Goal: Task Accomplishment & Management: Use online tool/utility

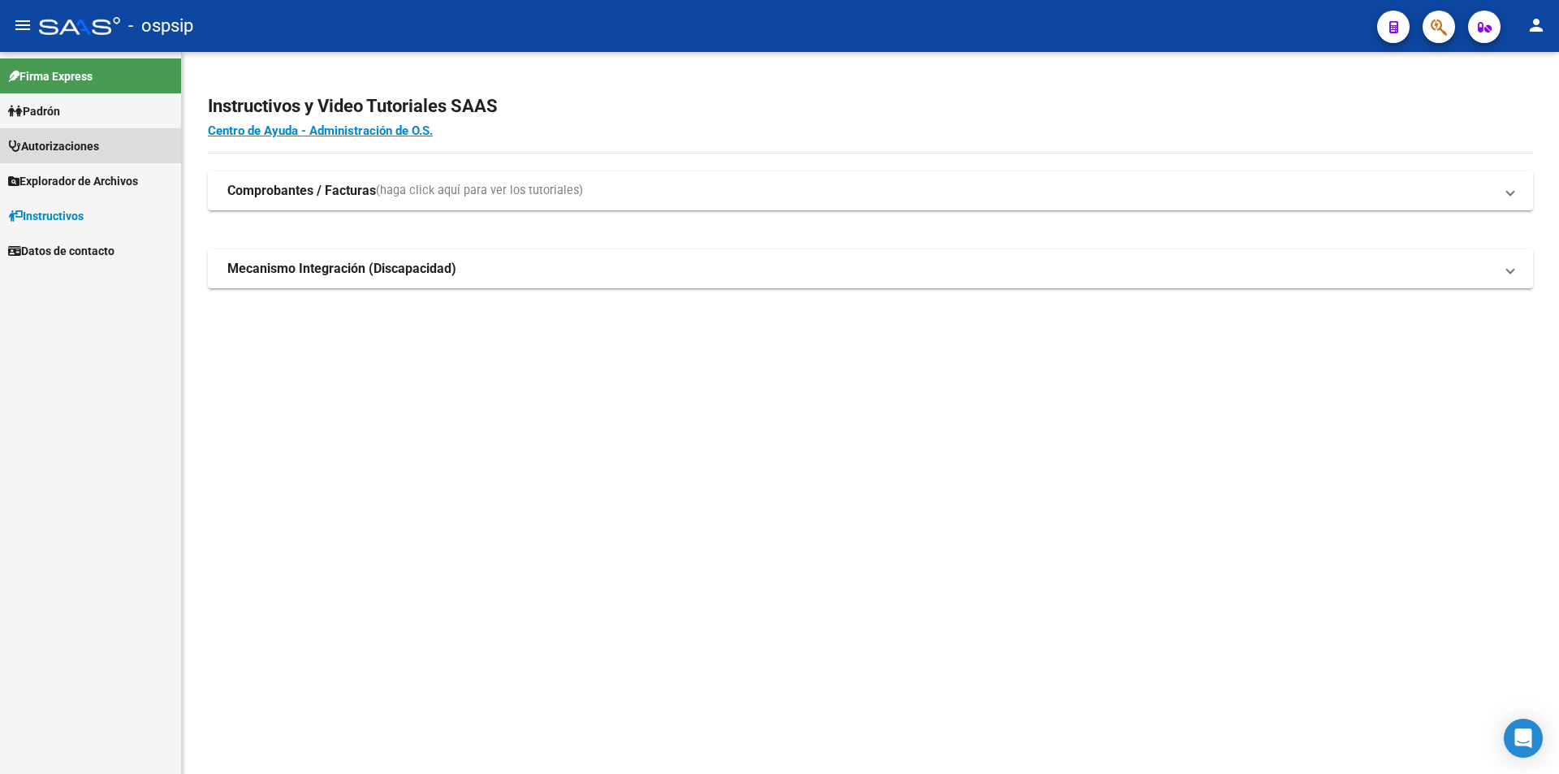
click at [126, 140] on link "Autorizaciones" at bounding box center [90, 145] width 181 height 35
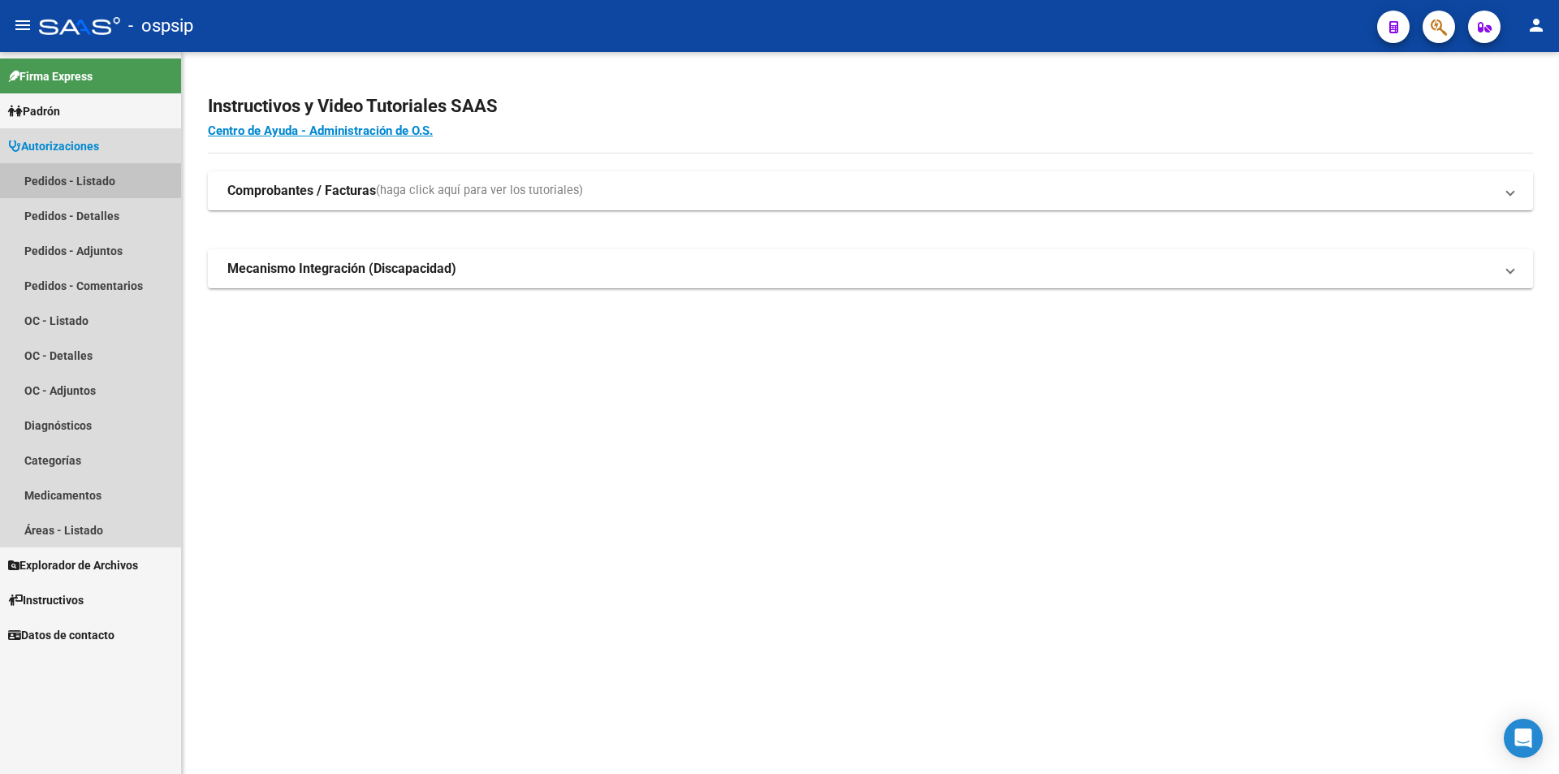
click at [101, 176] on link "Pedidos - Listado" at bounding box center [90, 180] width 181 height 35
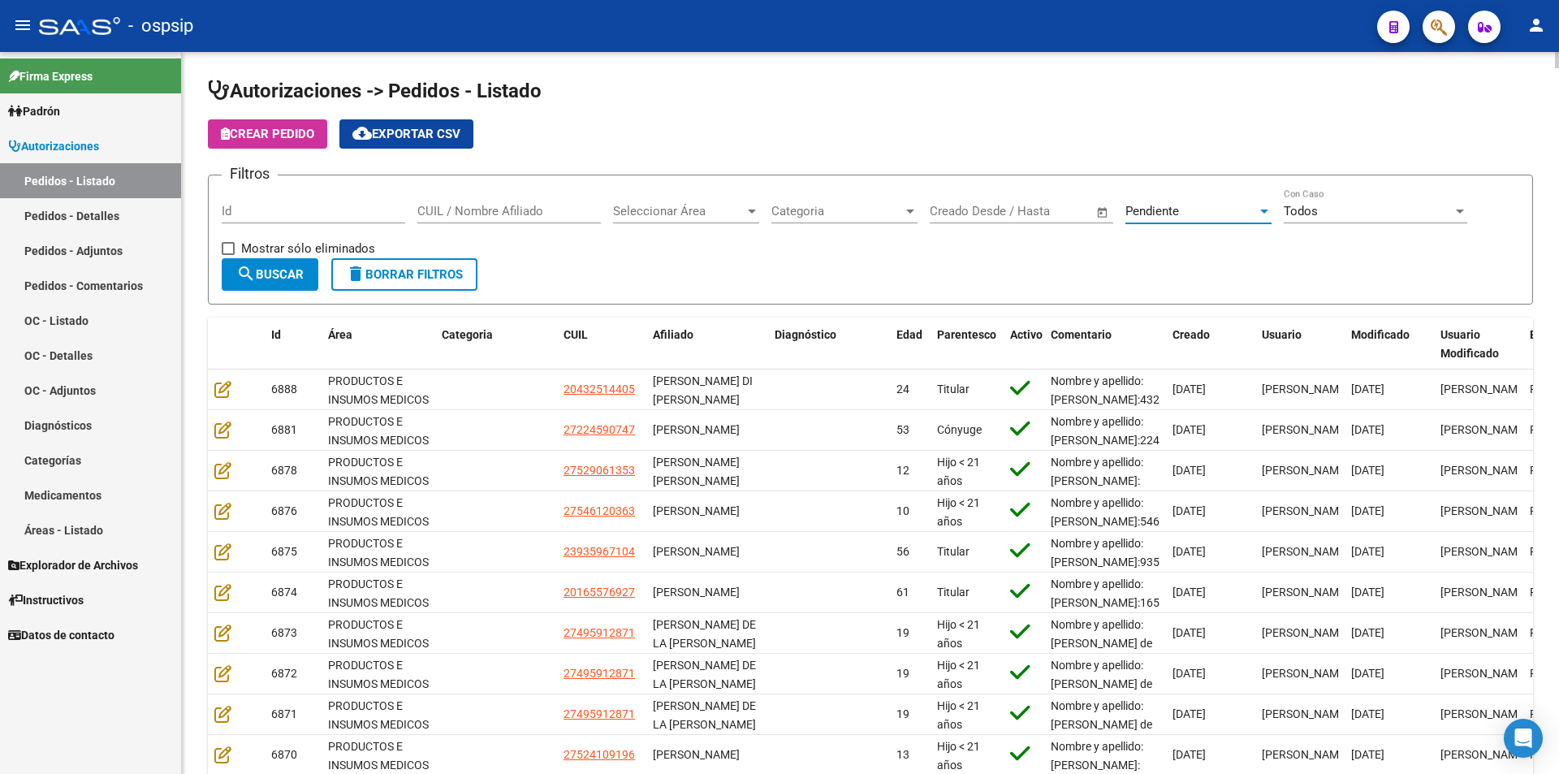
click at [1227, 211] on div "Pendiente" at bounding box center [1191, 211] width 132 height 15
click at [1193, 179] on span "Completado" at bounding box center [1219, 175] width 189 height 37
click at [276, 274] on span "search Buscar" at bounding box center [269, 274] width 67 height 15
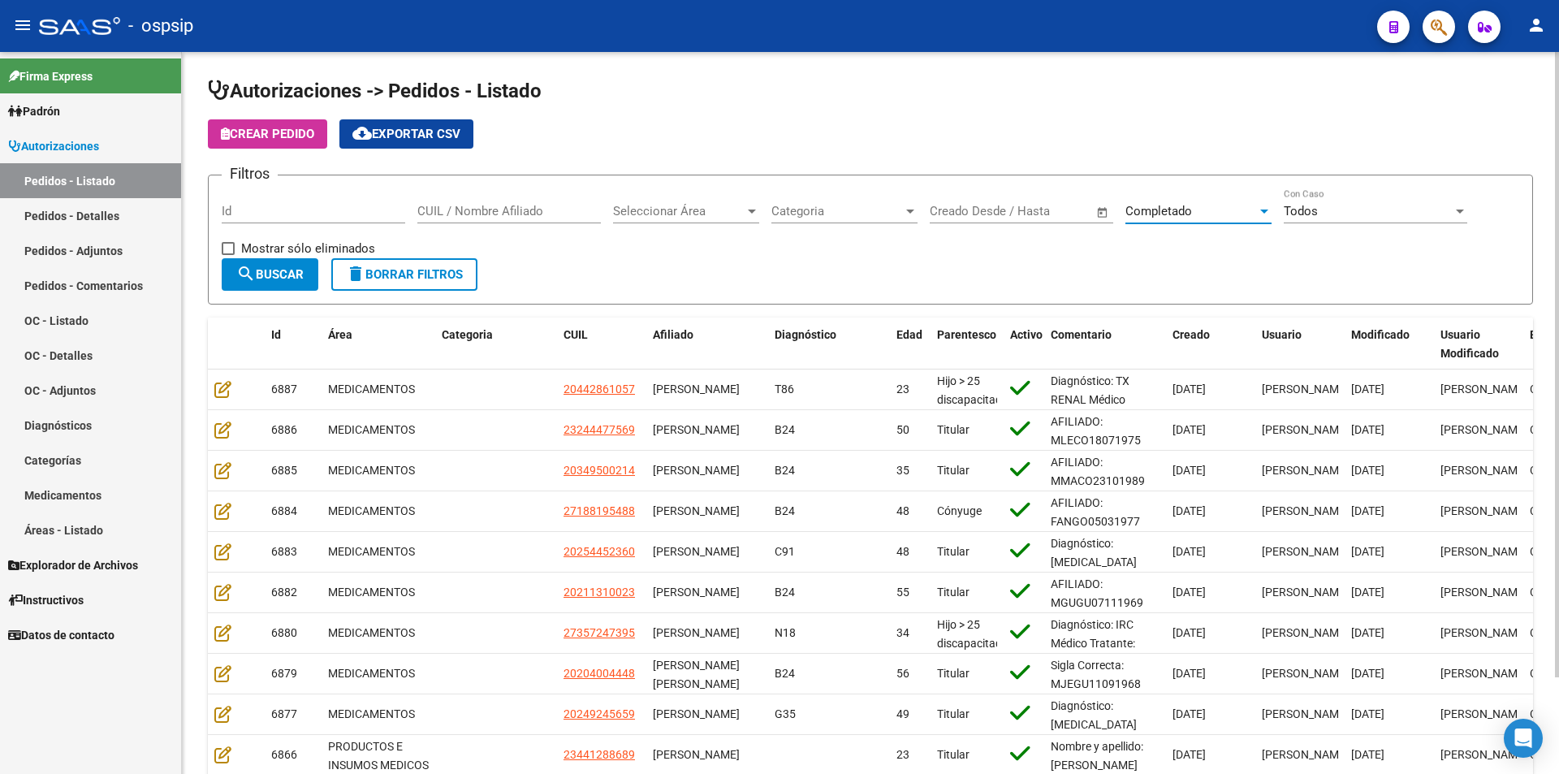
click at [1214, 215] on div "Completado" at bounding box center [1191, 211] width 132 height 15
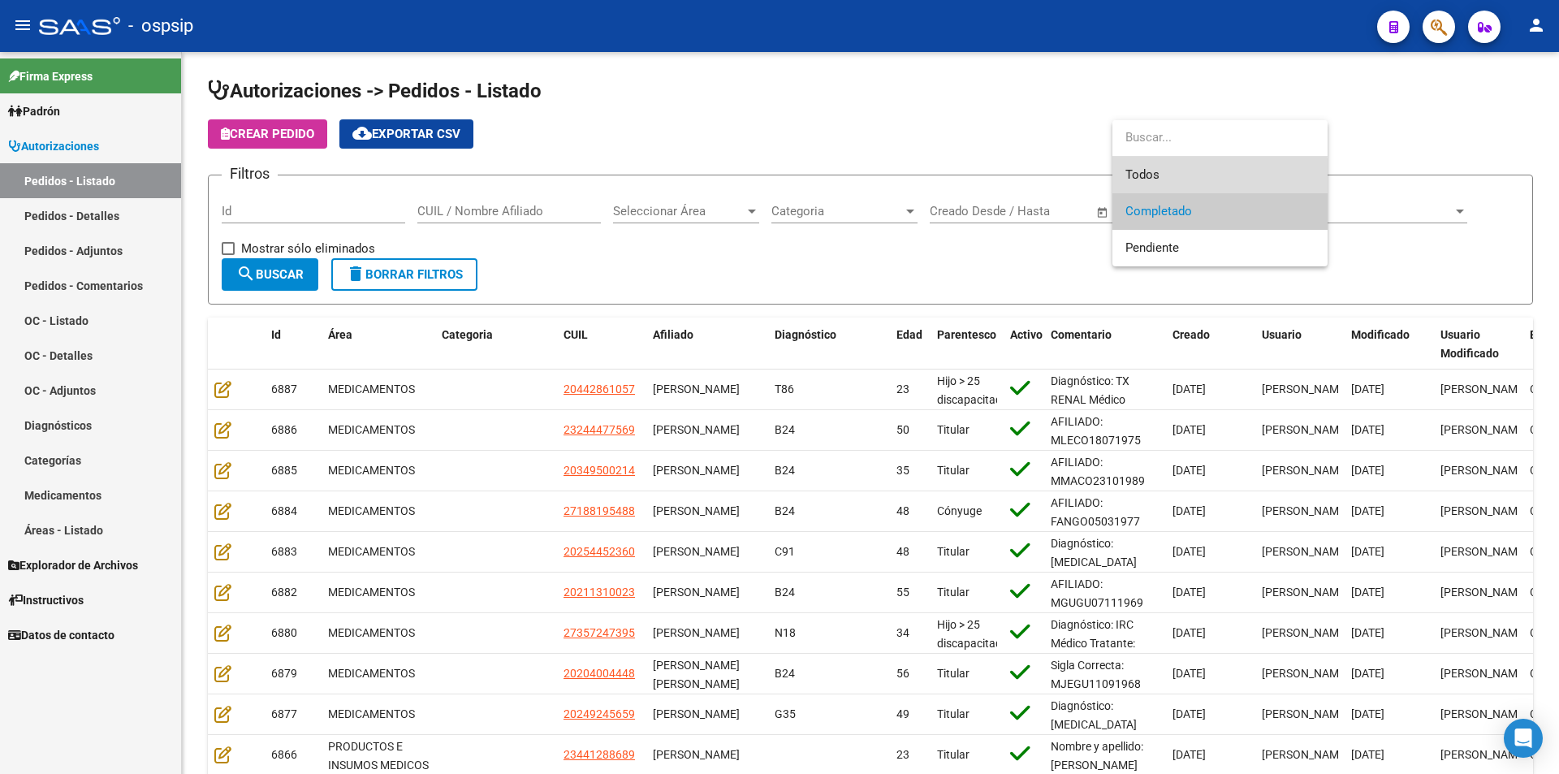
click at [1190, 184] on span "Todos" at bounding box center [1219, 175] width 189 height 37
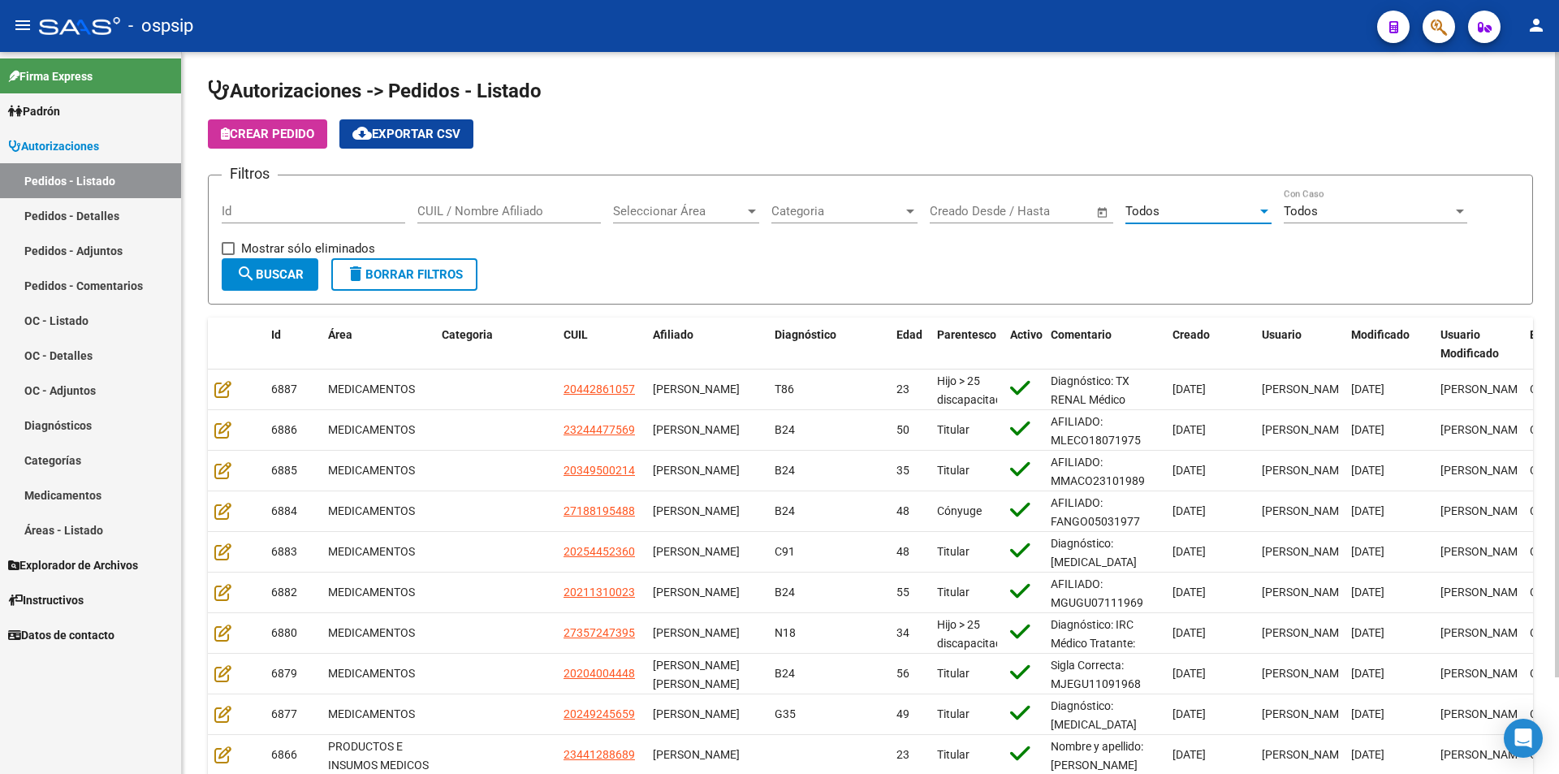
click at [1193, 192] on div "Todos Seleccionar Estado" at bounding box center [1198, 205] width 146 height 35
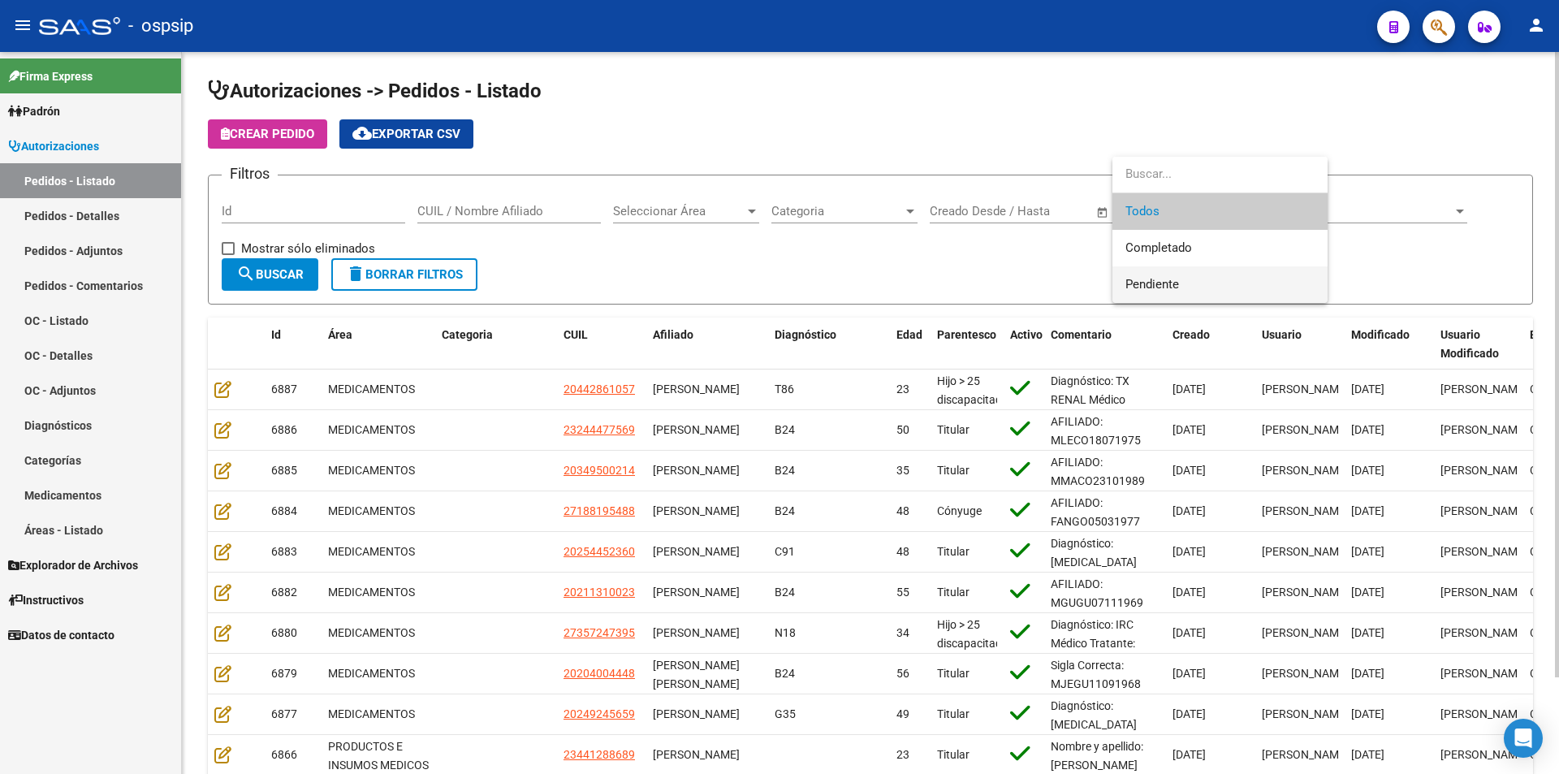
click at [1150, 280] on span "Pendiente" at bounding box center [1152, 284] width 54 height 15
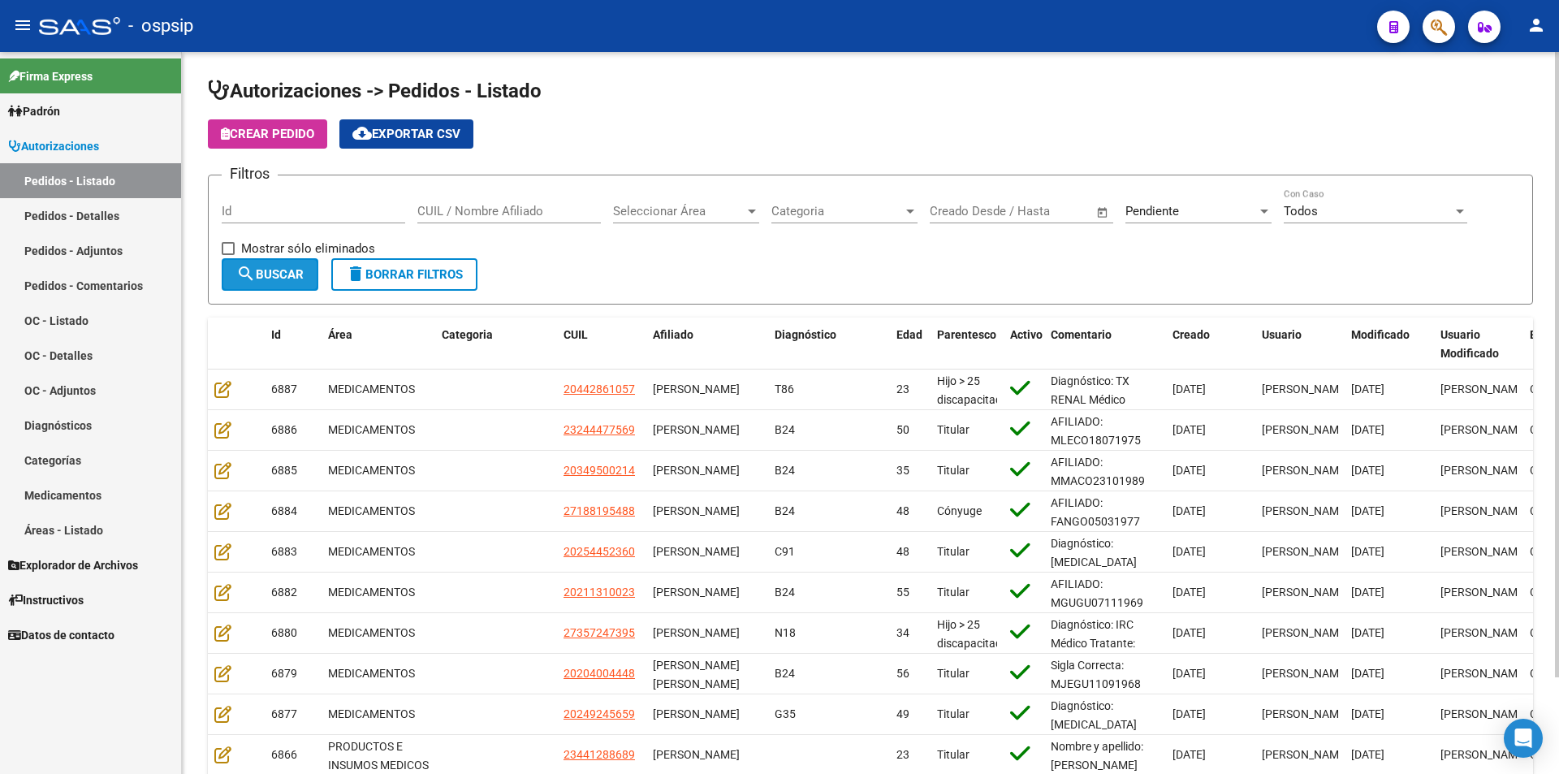
click at [300, 267] on span "search Buscar" at bounding box center [269, 274] width 67 height 15
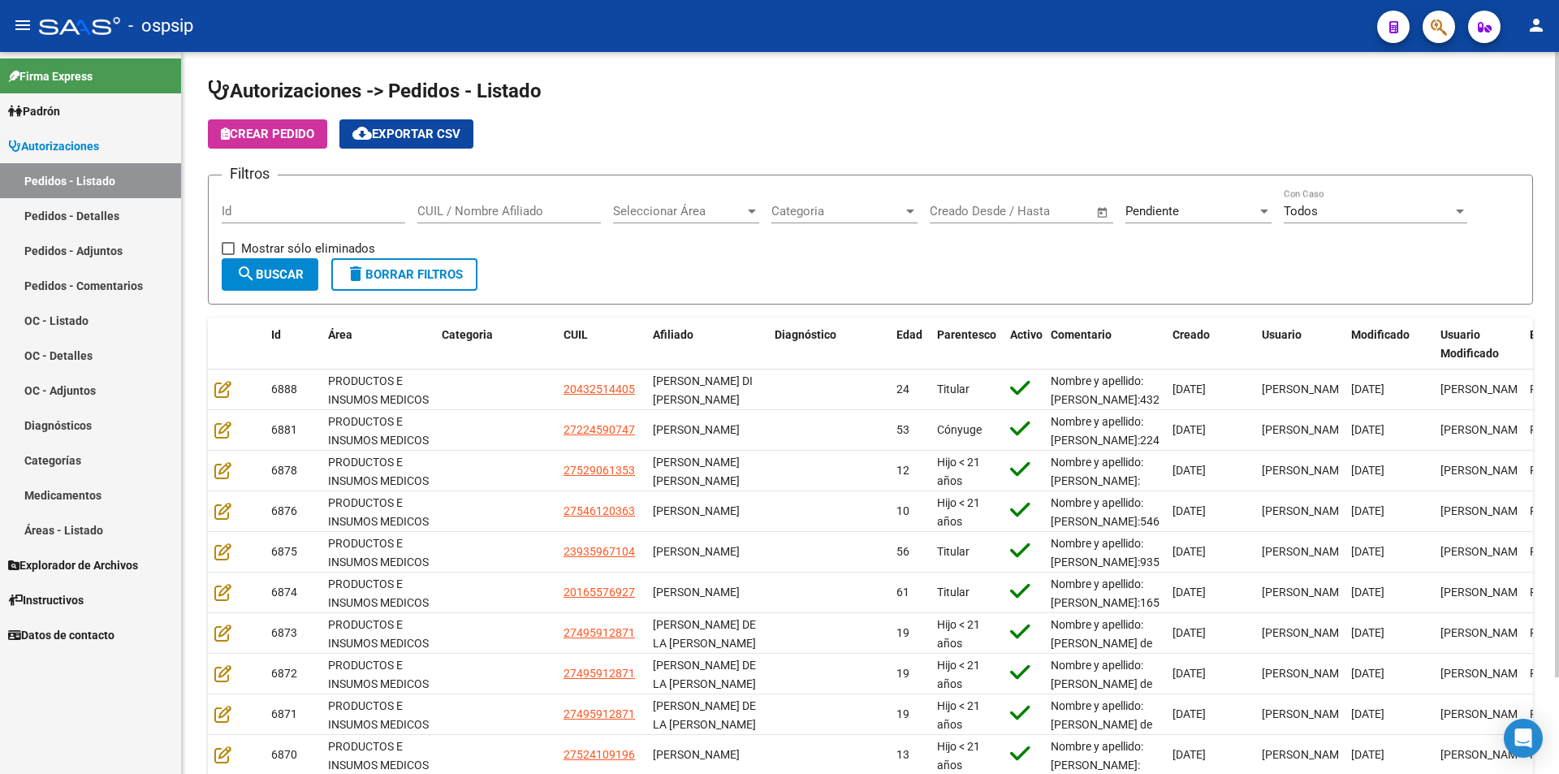
click at [1220, 205] on div "Pendiente" at bounding box center [1191, 211] width 132 height 15
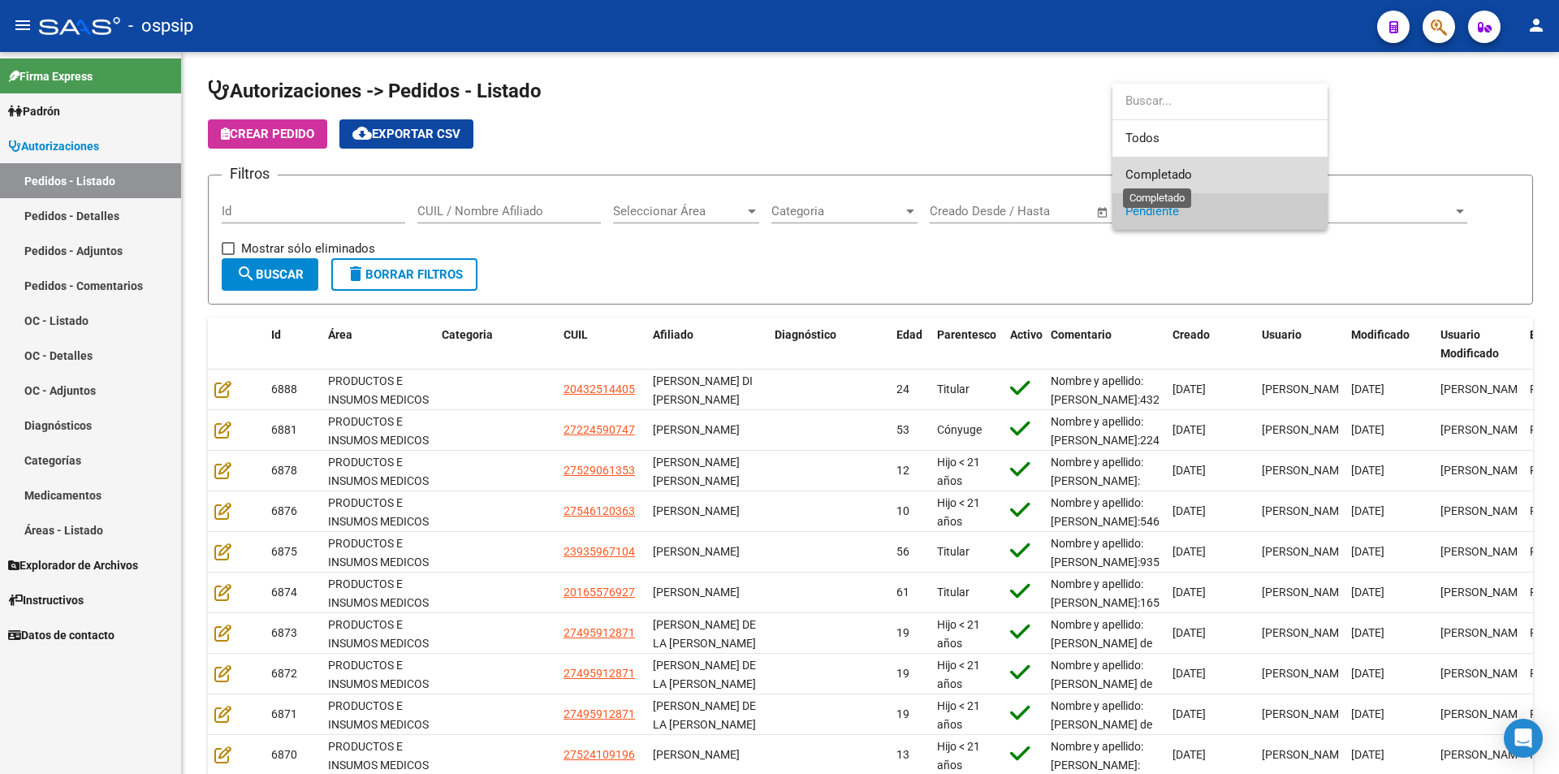
click at [1186, 177] on span "Completado" at bounding box center [1158, 174] width 67 height 15
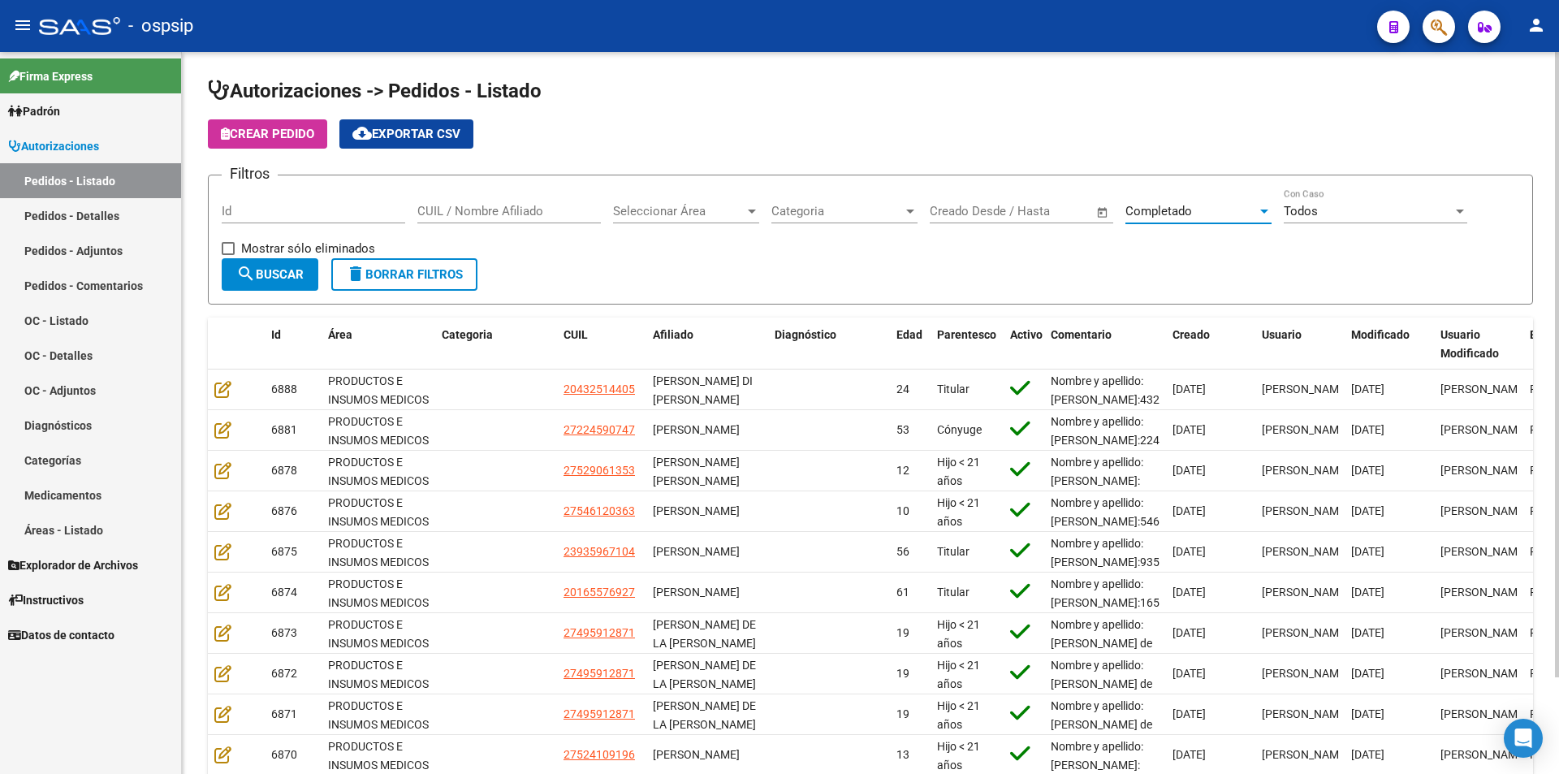
click at [263, 276] on span "search Buscar" at bounding box center [269, 274] width 67 height 15
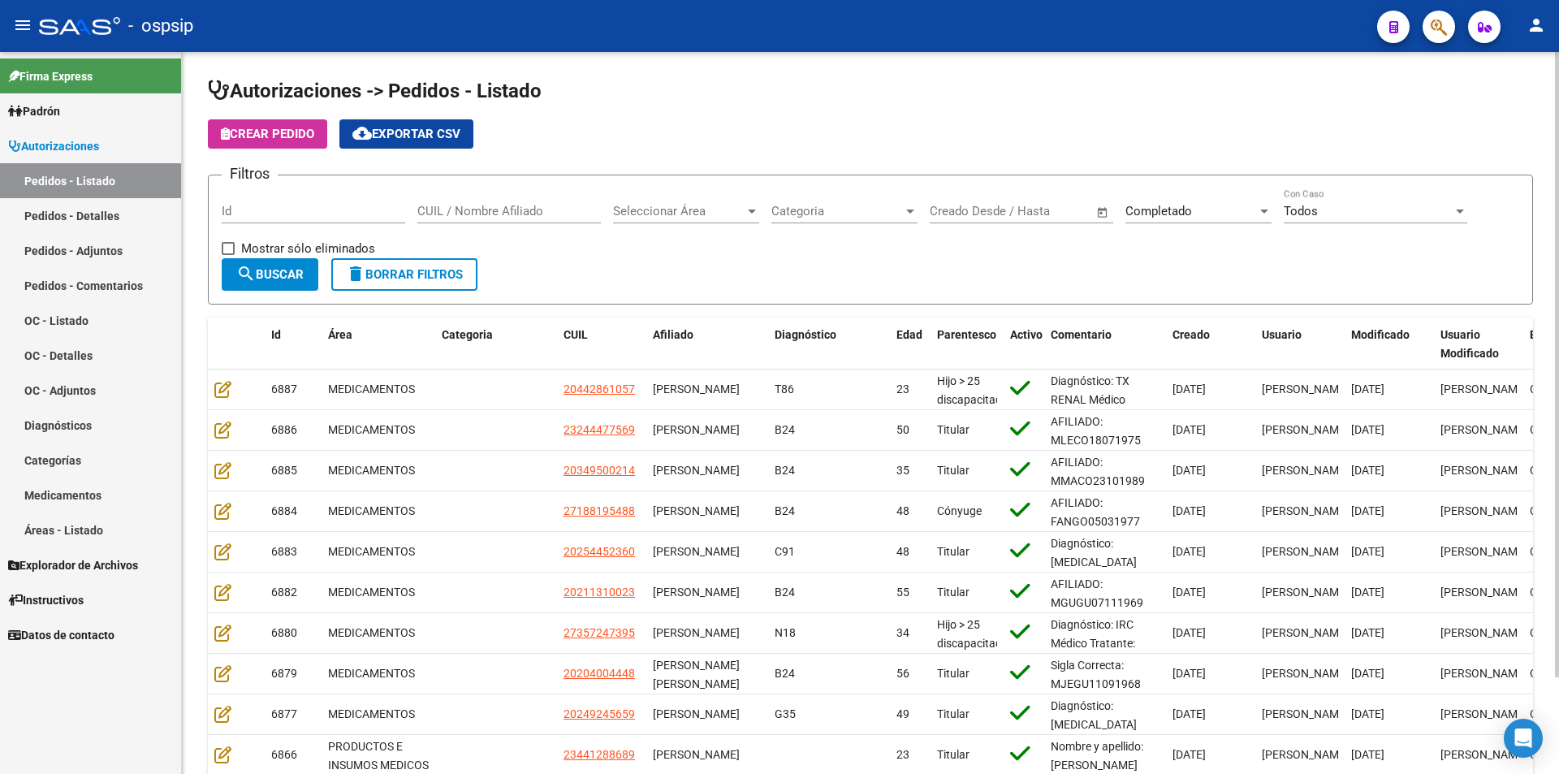
click at [263, 274] on span "search Buscar" at bounding box center [269, 274] width 67 height 15
click at [372, 129] on mat-icon "cloud_download" at bounding box center [361, 132] width 19 height 19
click at [98, 209] on link "Pedidos - Detalles" at bounding box center [90, 215] width 181 height 35
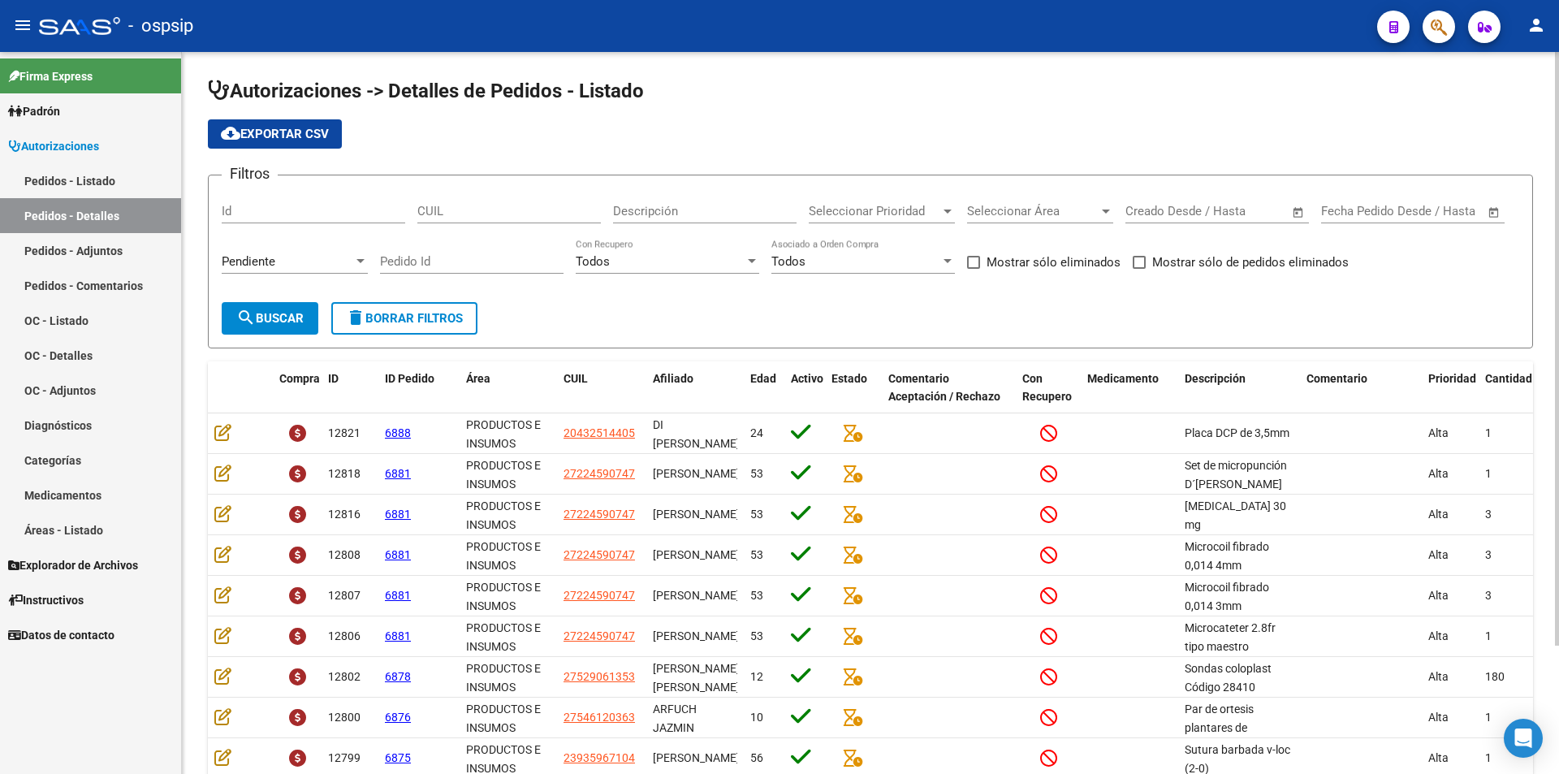
click at [261, 262] on span "Pendiente" at bounding box center [249, 261] width 54 height 15
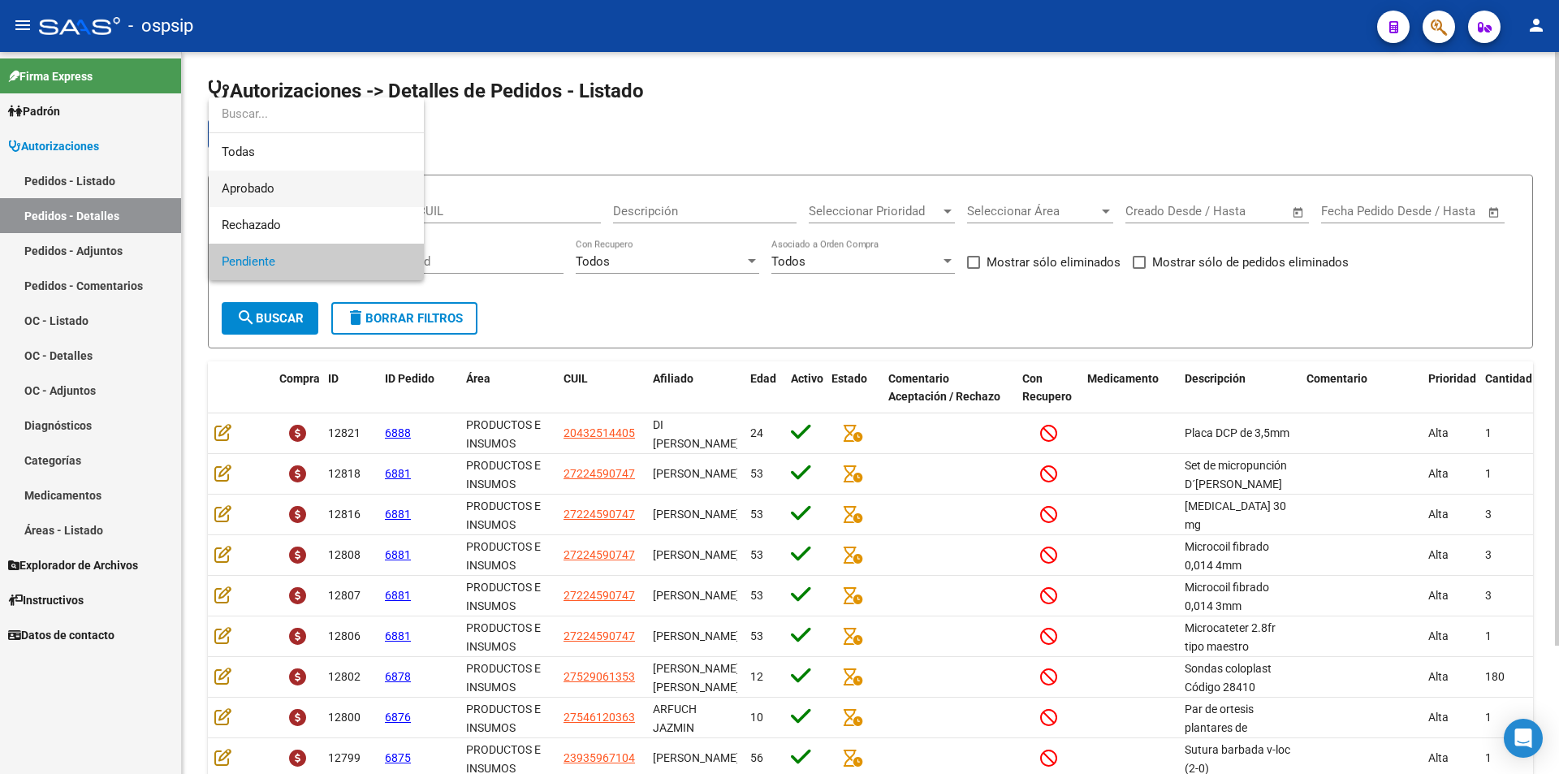
click at [276, 192] on span "Aprobado" at bounding box center [316, 188] width 189 height 37
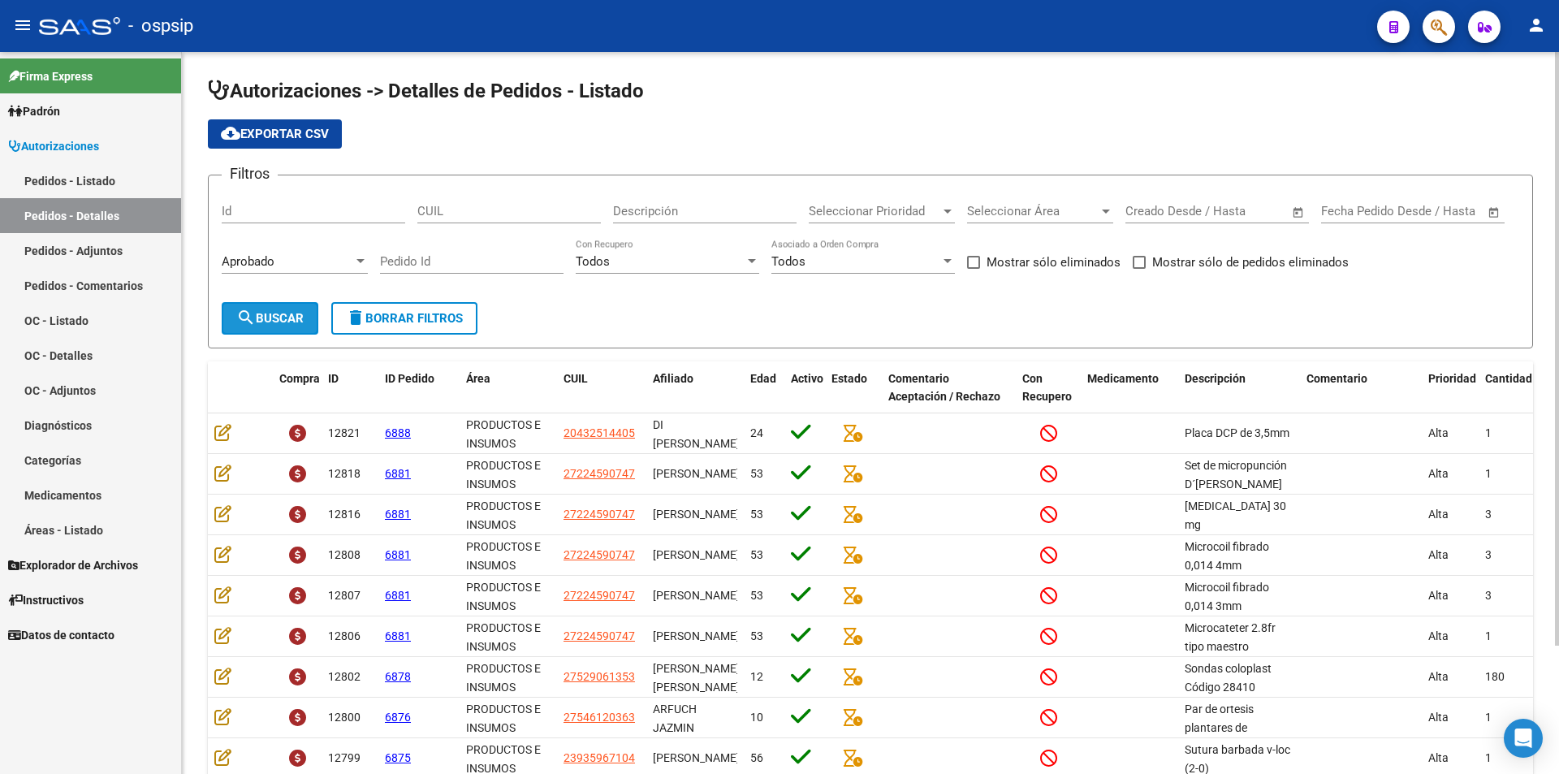
click at [265, 318] on span "search Buscar" at bounding box center [269, 318] width 67 height 15
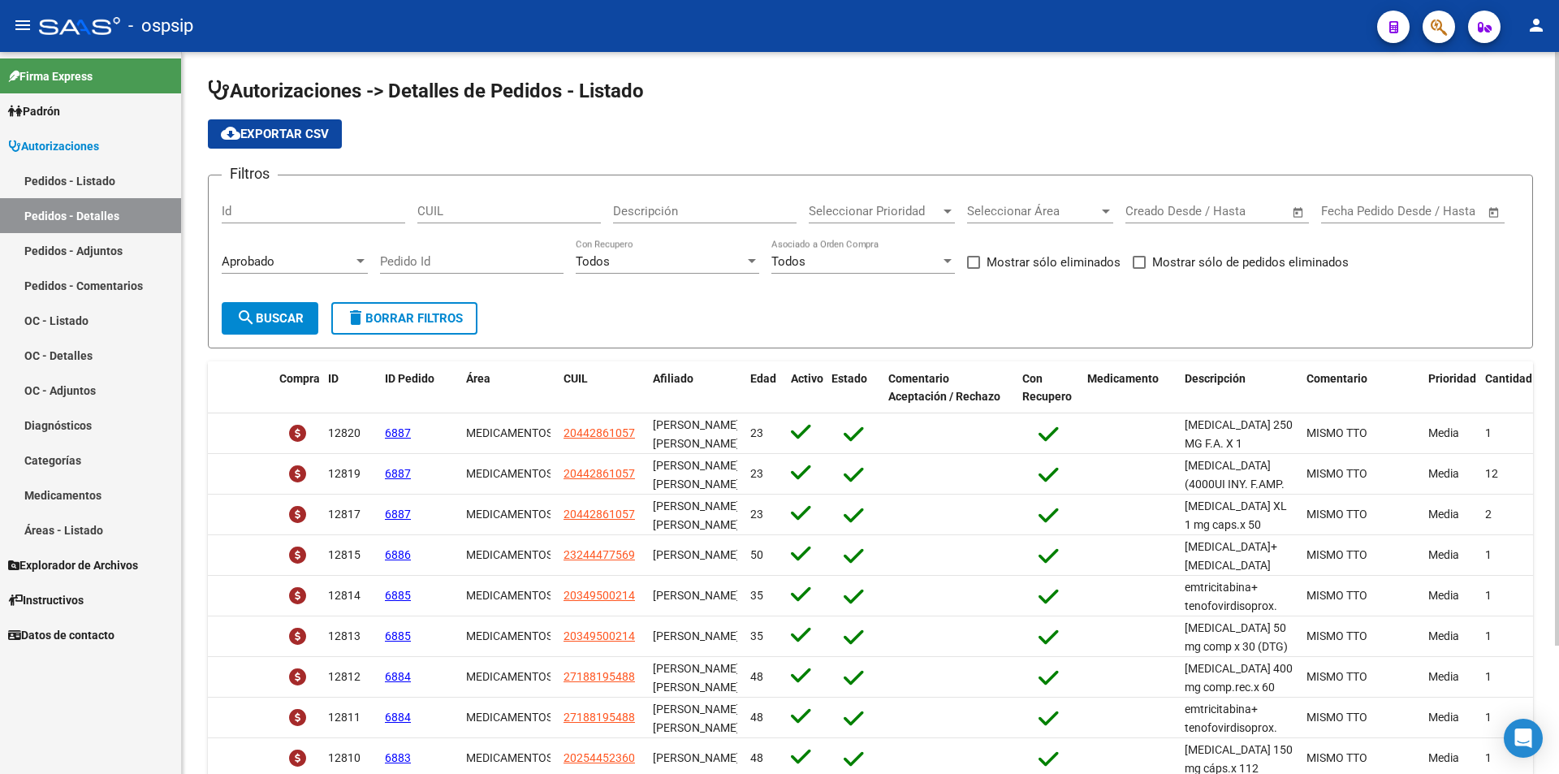
click at [268, 321] on span "search Buscar" at bounding box center [269, 318] width 67 height 15
click at [270, 137] on span "cloud_download Exportar CSV" at bounding box center [275, 134] width 108 height 15
